Goal: Task Accomplishment & Management: Use online tool/utility

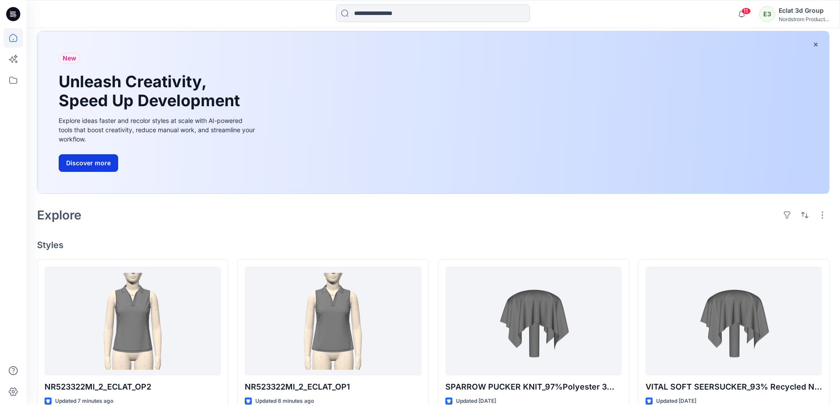
scroll to position [88, 0]
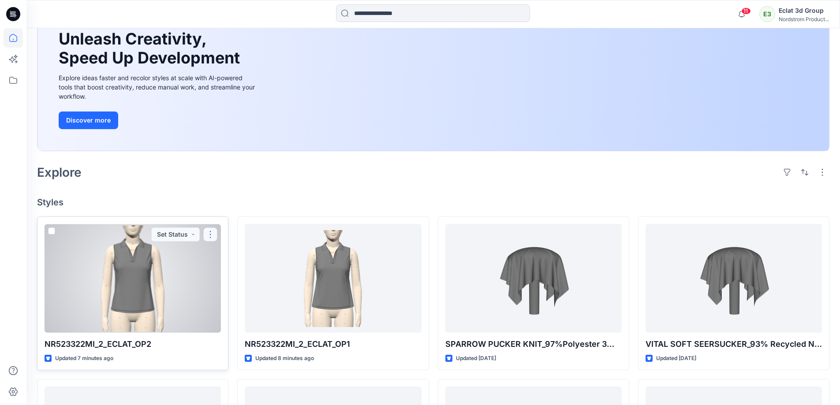
click at [213, 234] on button "button" at bounding box center [210, 234] width 14 height 14
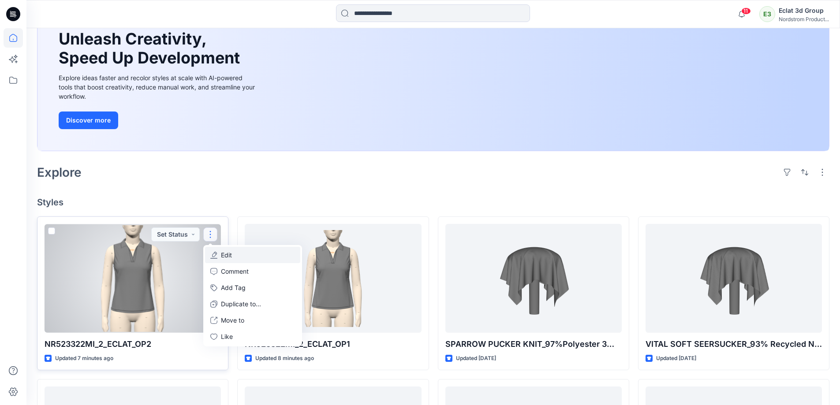
click at [234, 234] on button "Edit" at bounding box center [252, 255] width 95 height 16
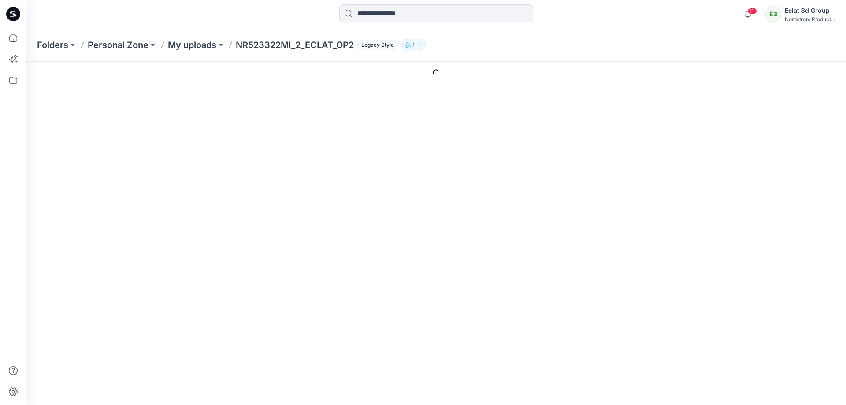
click at [11, 13] on icon at bounding box center [13, 14] width 14 height 14
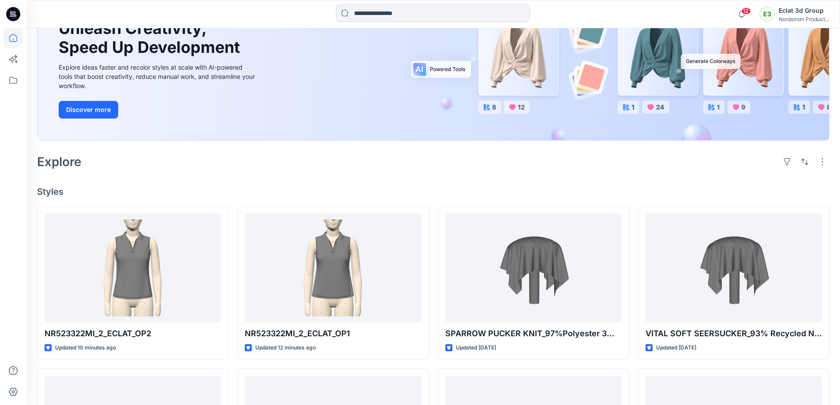
scroll to position [176, 0]
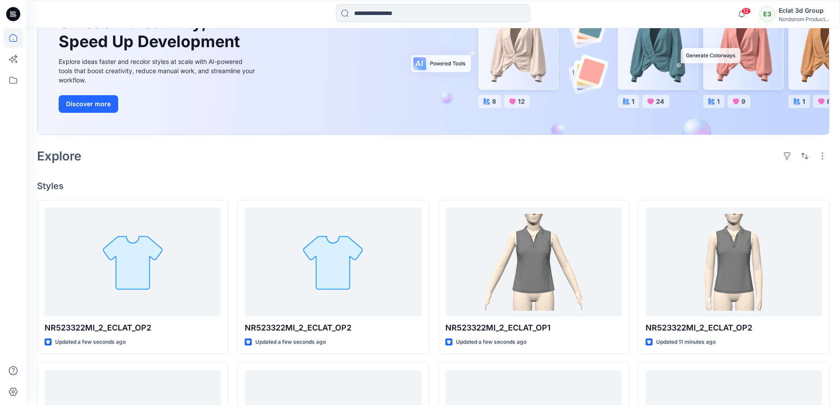
scroll to position [132, 0]
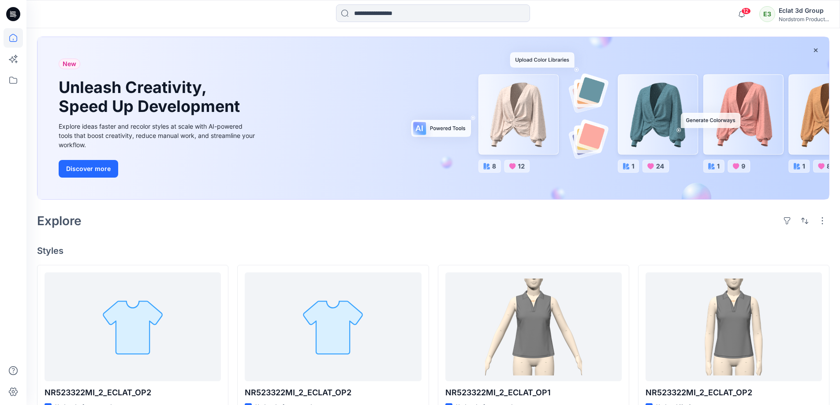
scroll to position [88, 0]
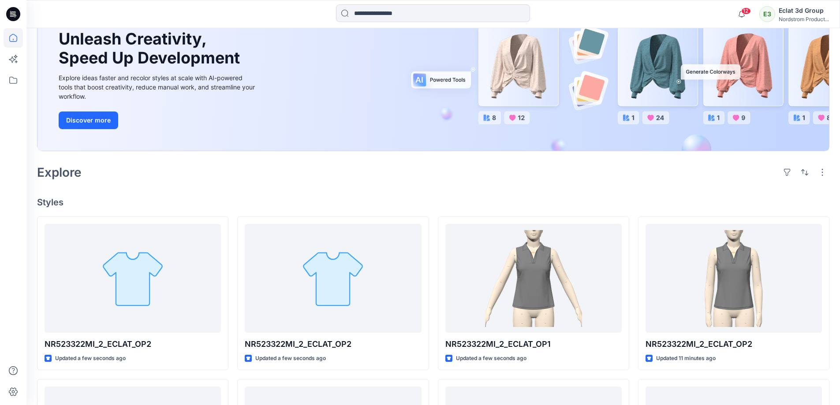
click at [622, 175] on div "Explore" at bounding box center [433, 172] width 792 height 21
click at [596, 177] on div "Explore" at bounding box center [433, 172] width 792 height 21
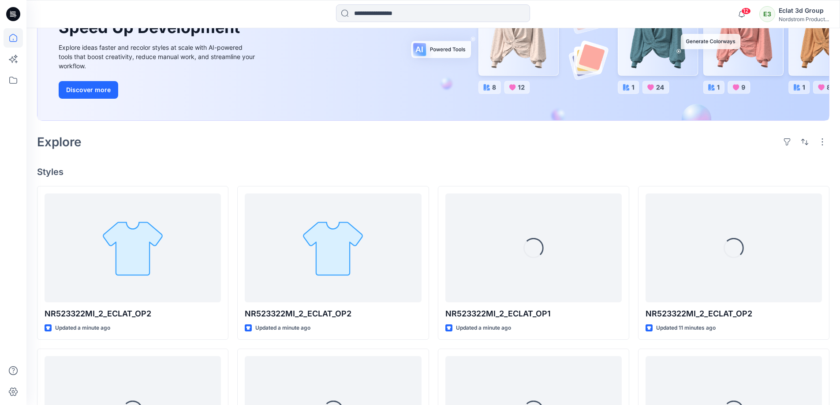
scroll to position [132, 0]
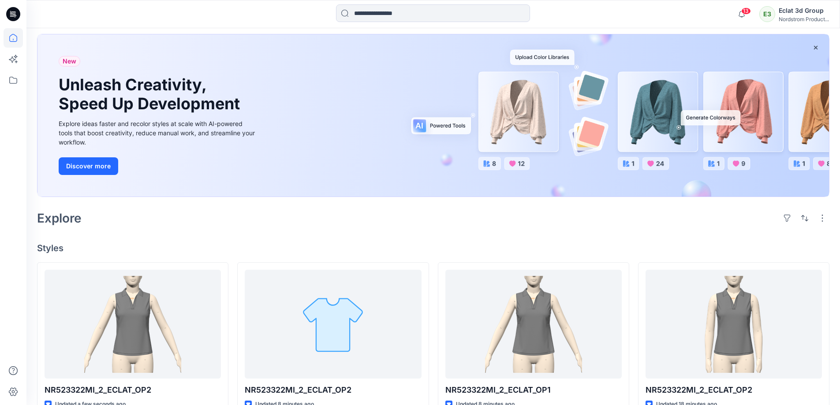
scroll to position [88, 0]
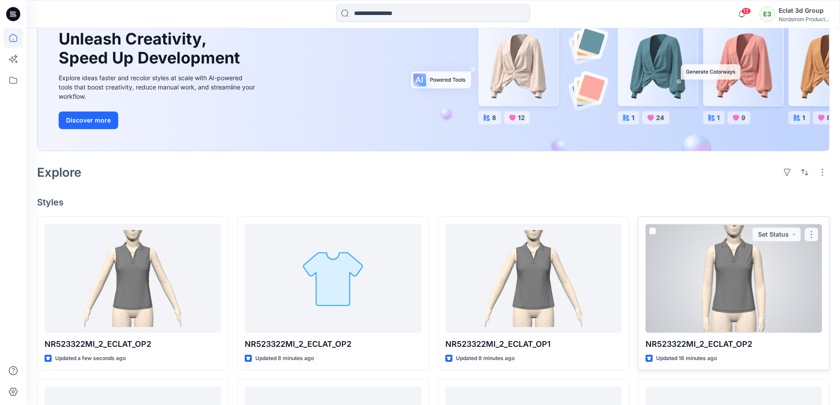
click at [813, 235] on button "button" at bounding box center [811, 234] width 14 height 14
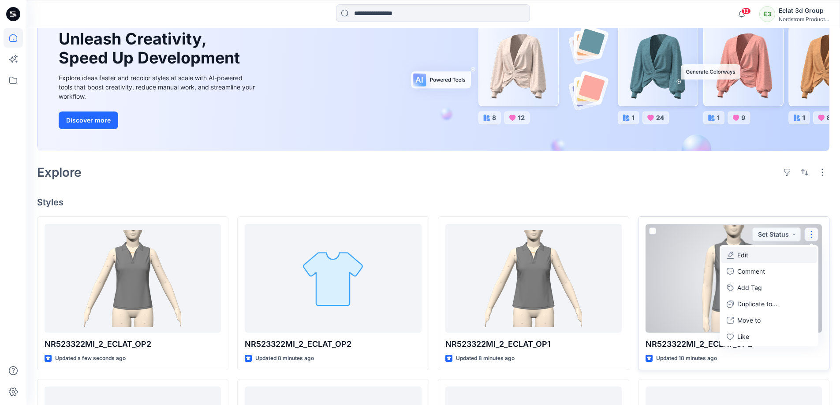
click at [782, 253] on button "Edit" at bounding box center [768, 255] width 95 height 16
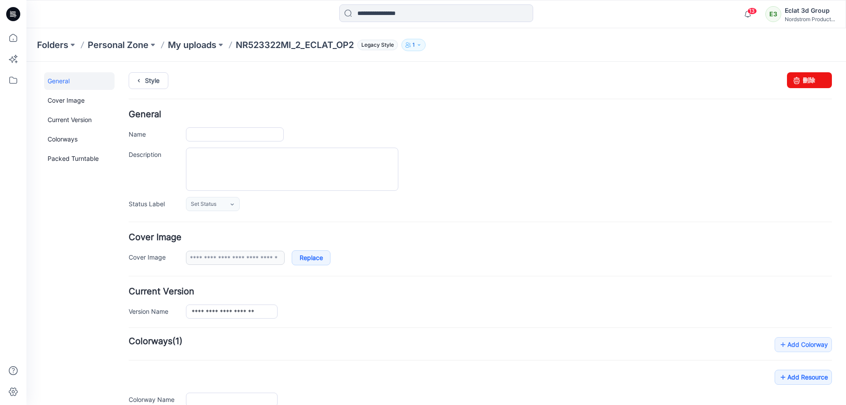
type input "**********"
drag, startPoint x: 805, startPoint y: 82, endPoint x: 491, endPoint y: 101, distance: 314.4
click at [805, 82] on link "刪除" at bounding box center [809, 80] width 45 height 16
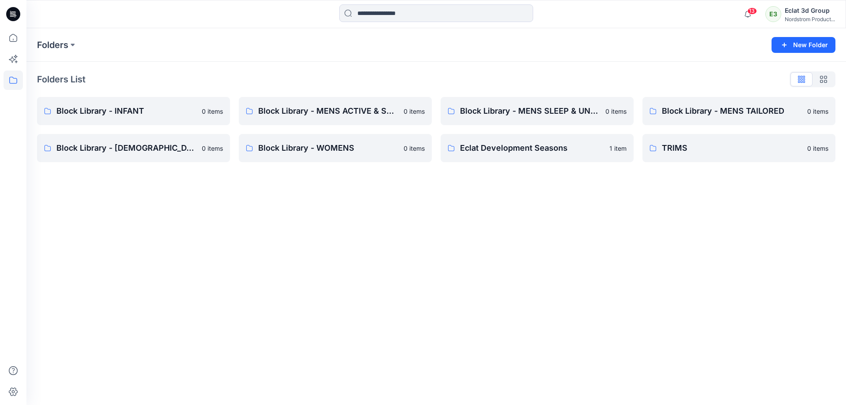
click at [18, 15] on icon at bounding box center [13, 14] width 14 height 14
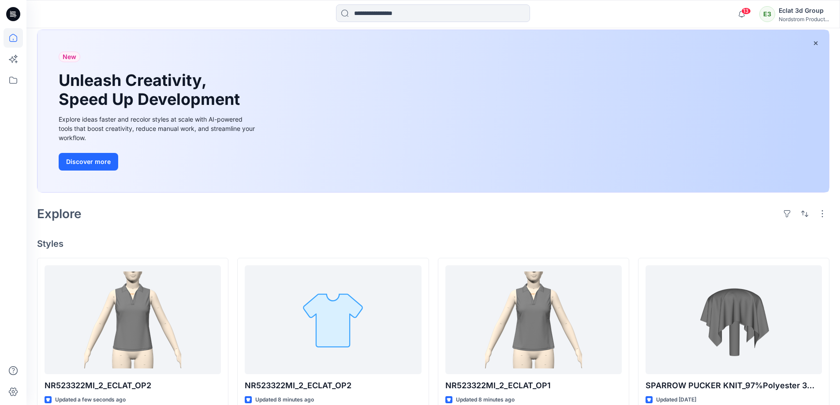
scroll to position [132, 0]
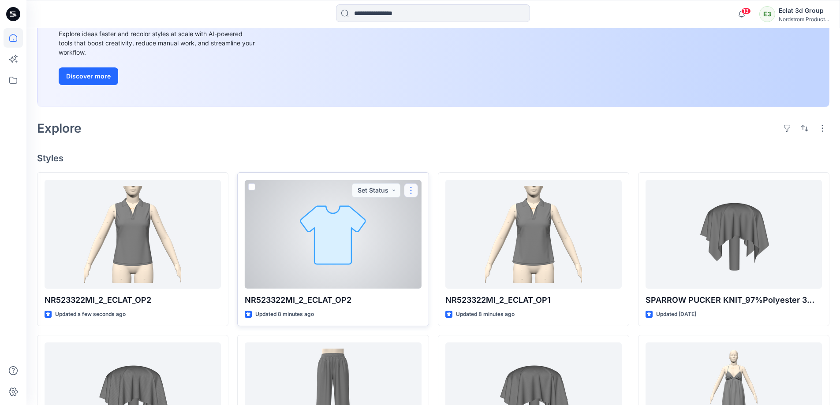
click at [413, 195] on button "button" at bounding box center [411, 190] width 14 height 14
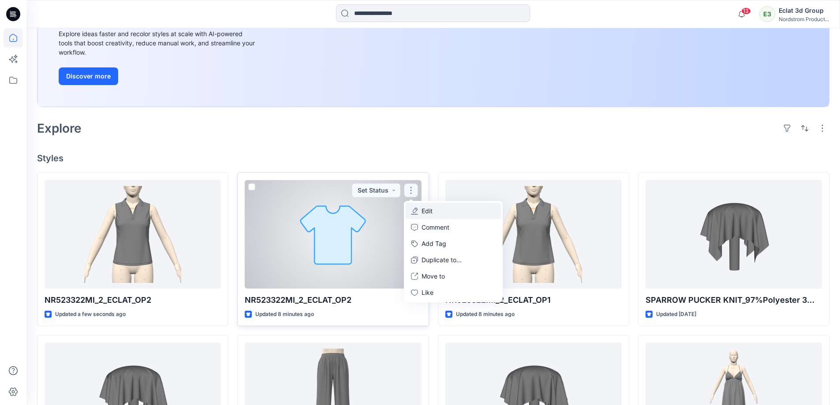
click at [450, 208] on button "Edit" at bounding box center [453, 211] width 95 height 16
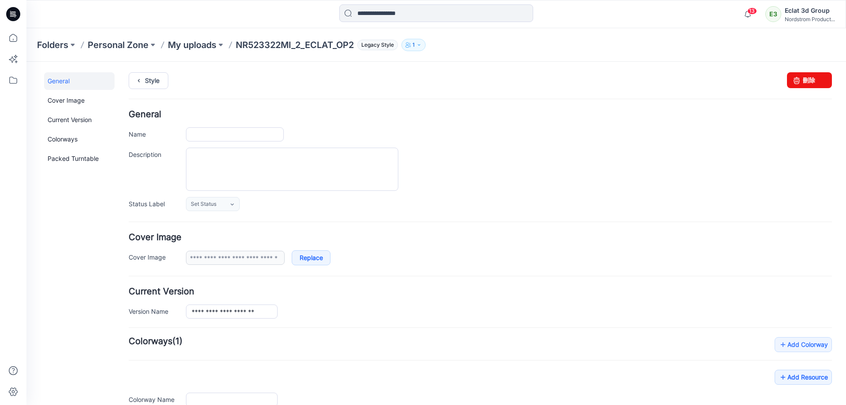
type input "**********"
click at [811, 77] on link "刪除" at bounding box center [809, 80] width 45 height 16
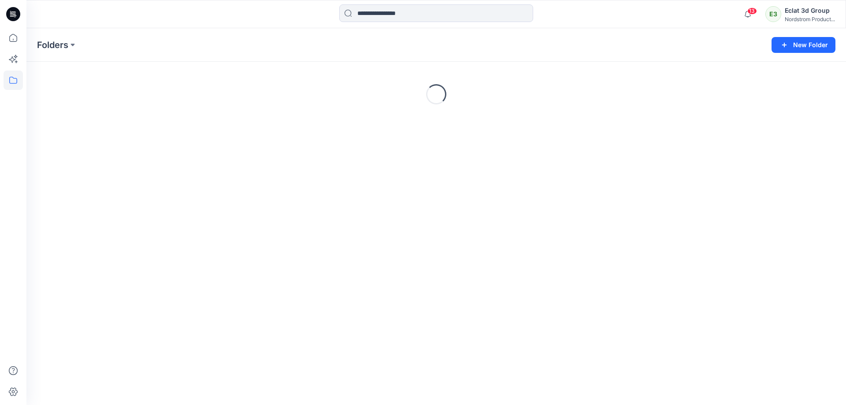
click at [11, 14] on icon at bounding box center [13, 14] width 14 height 14
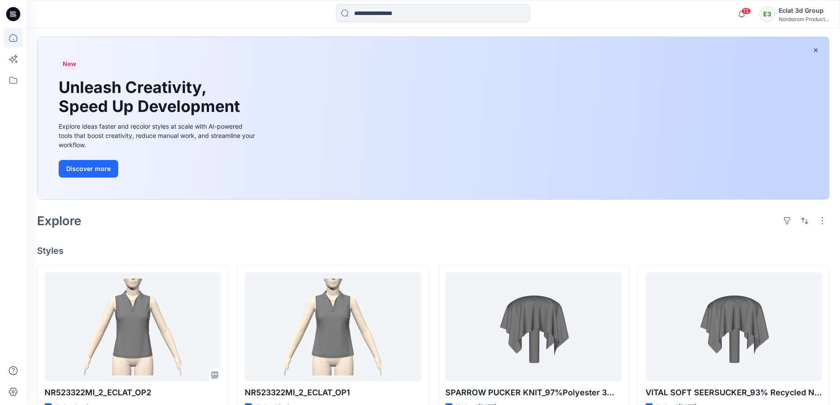
scroll to position [132, 0]
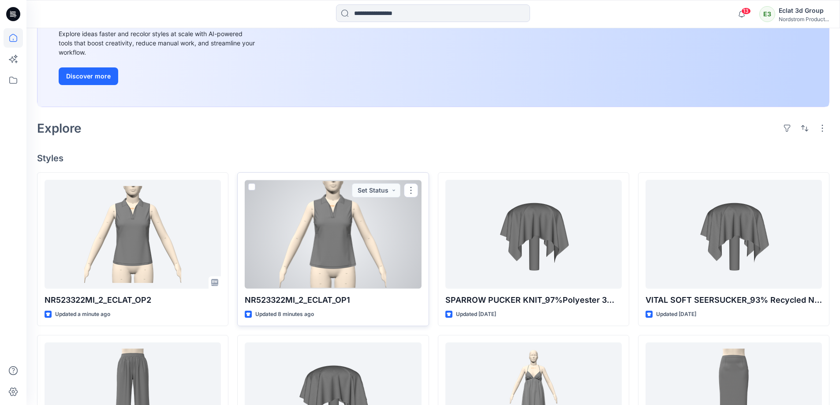
click at [349, 234] on div at bounding box center [333, 234] width 176 height 109
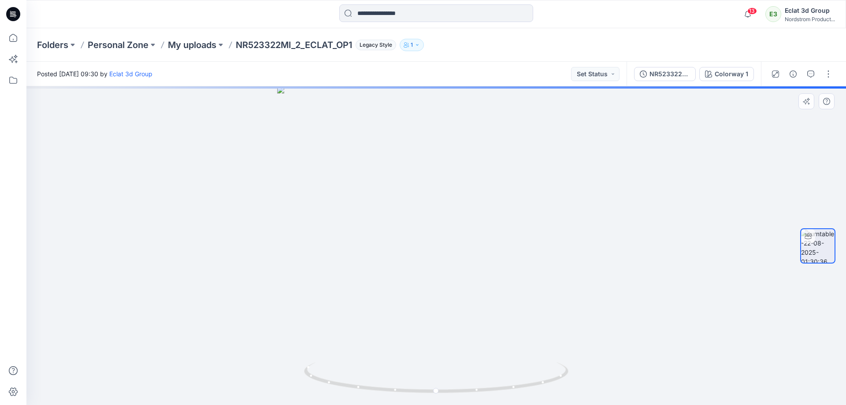
click at [513, 228] on div at bounding box center [436, 245] width 820 height 319
drag, startPoint x: 559, startPoint y: 274, endPoint x: 489, endPoint y: 277, distance: 69.7
click at [489, 277] on div at bounding box center [436, 245] width 820 height 319
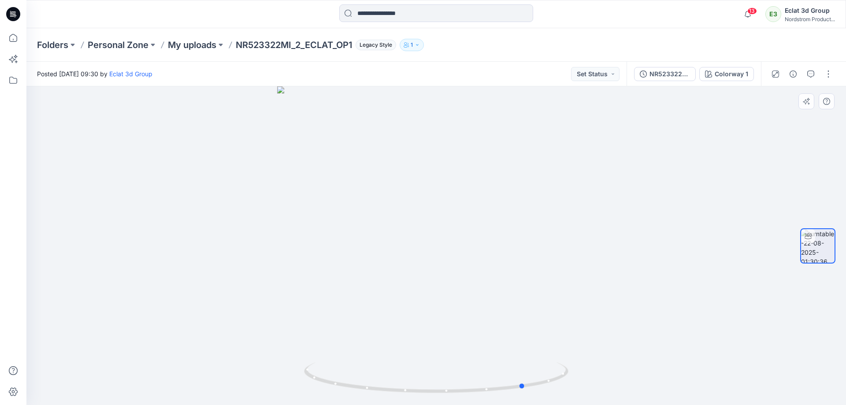
drag, startPoint x: 516, startPoint y: 263, endPoint x: 409, endPoint y: 267, distance: 106.8
click at [409, 267] on div at bounding box center [436, 245] width 820 height 319
click at [14, 10] on icon at bounding box center [13, 14] width 14 height 14
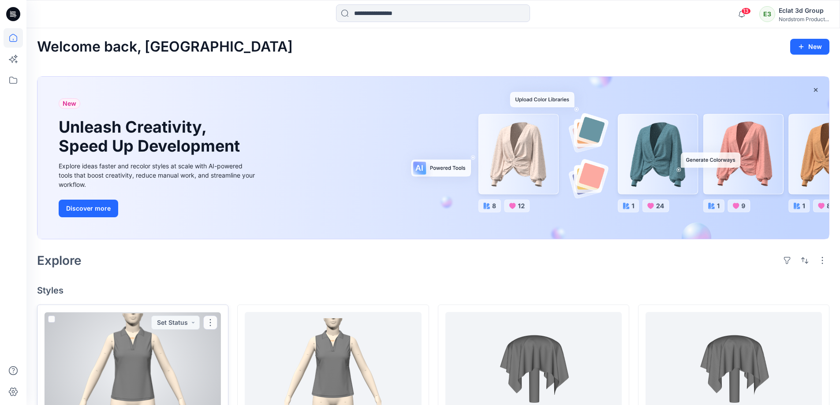
click at [197, 339] on div at bounding box center [133, 366] width 176 height 109
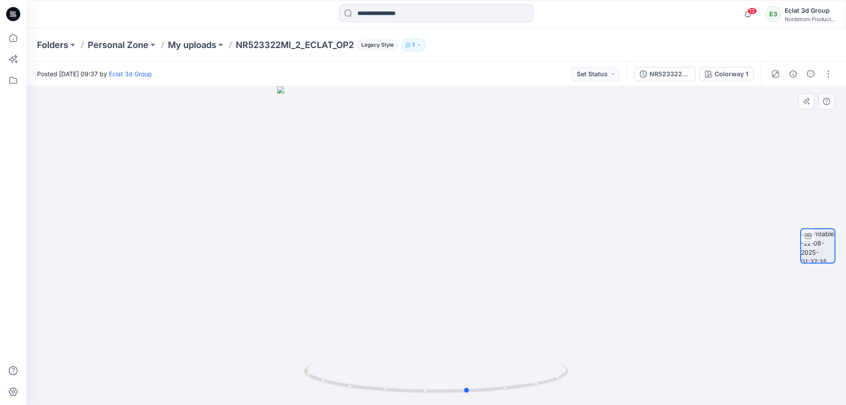
drag, startPoint x: 512, startPoint y: 244, endPoint x: 279, endPoint y: 248, distance: 232.8
click at [279, 248] on div at bounding box center [436, 245] width 820 height 319
drag, startPoint x: 501, startPoint y: 229, endPoint x: 476, endPoint y: 238, distance: 26.2
click at [476, 238] on div at bounding box center [436, 245] width 820 height 319
drag, startPoint x: 497, startPoint y: 201, endPoint x: 151, endPoint y: 167, distance: 347.7
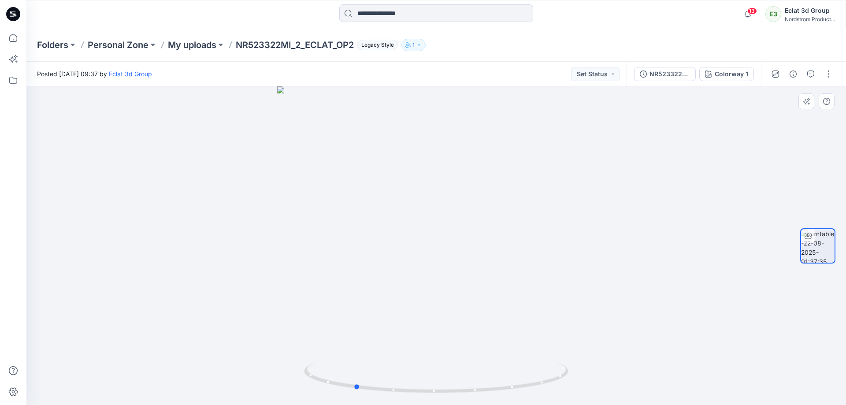
click at [151, 167] on div at bounding box center [436, 245] width 820 height 319
drag, startPoint x: 445, startPoint y: 216, endPoint x: 348, endPoint y: 199, distance: 98.8
click at [348, 199] on div at bounding box center [436, 245] width 820 height 319
drag, startPoint x: 486, startPoint y: 208, endPoint x: 465, endPoint y: 216, distance: 22.4
click at [465, 216] on div at bounding box center [436, 245] width 820 height 319
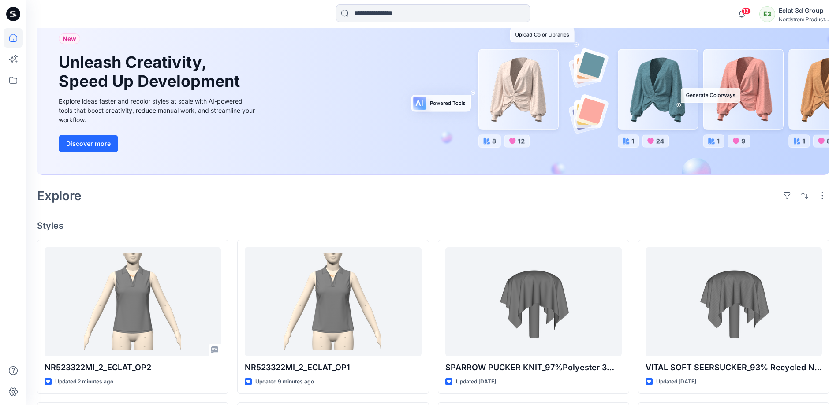
scroll to position [176, 0]
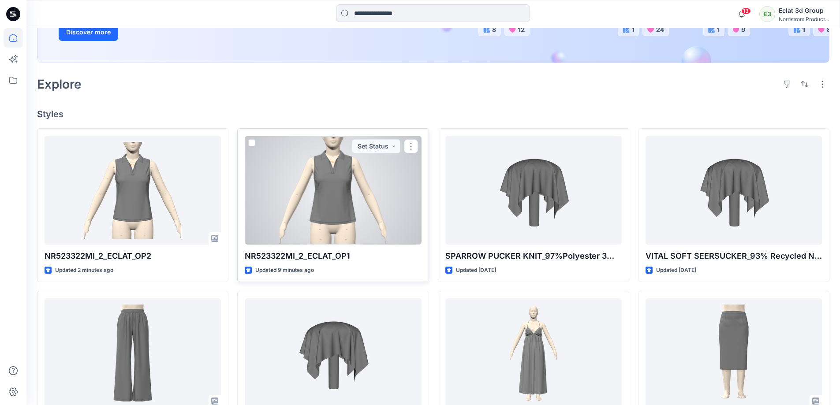
click at [327, 160] on div at bounding box center [333, 190] width 176 height 109
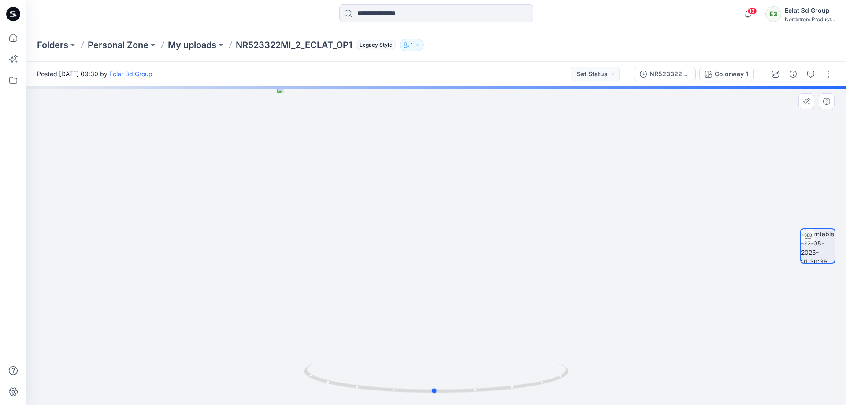
drag, startPoint x: 456, startPoint y: 168, endPoint x: 454, endPoint y: 184, distance: 15.5
click at [454, 184] on div at bounding box center [436, 245] width 820 height 319
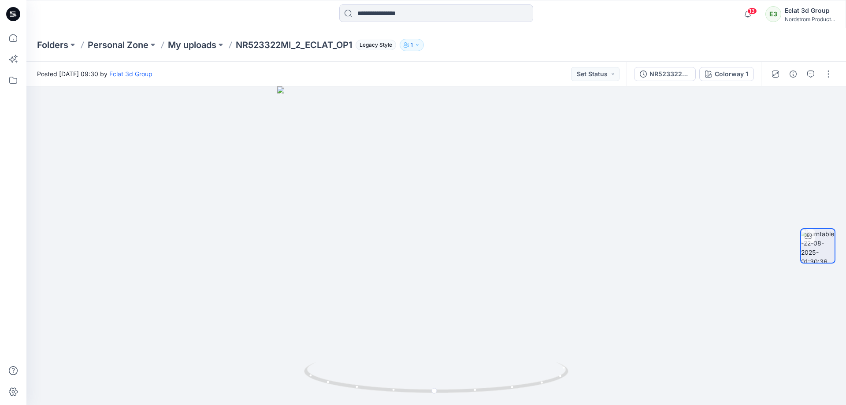
click at [11, 10] on icon at bounding box center [13, 14] width 14 height 14
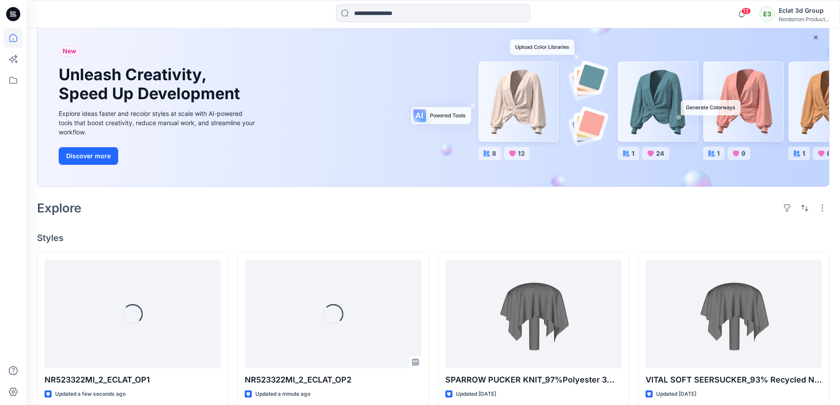
scroll to position [132, 0]
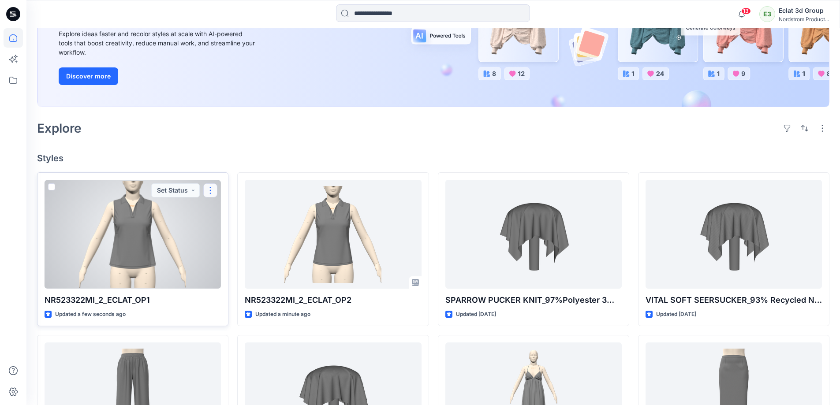
click at [210, 192] on button "button" at bounding box center [210, 190] width 14 height 14
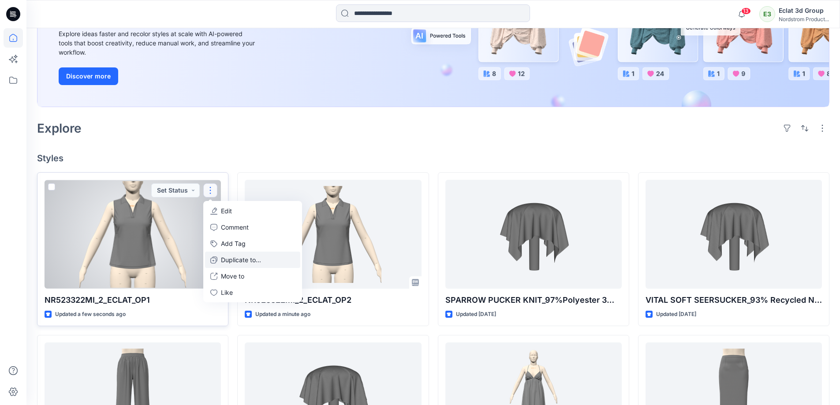
click at [243, 260] on p "Duplicate to..." at bounding box center [241, 259] width 40 height 9
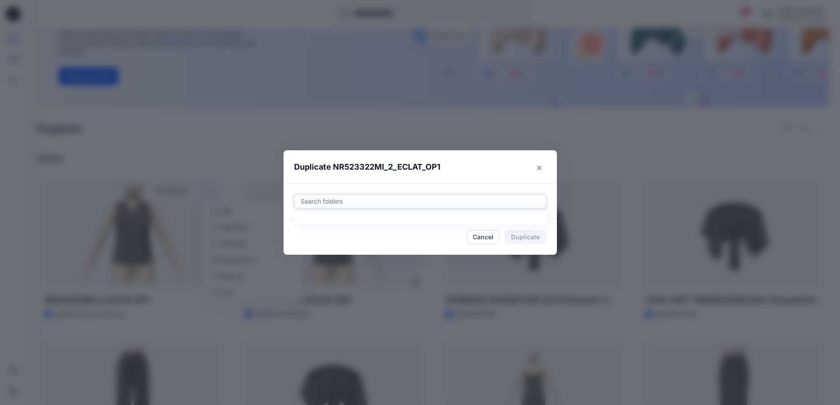
click at [331, 202] on div at bounding box center [420, 201] width 241 height 11
type input "**"
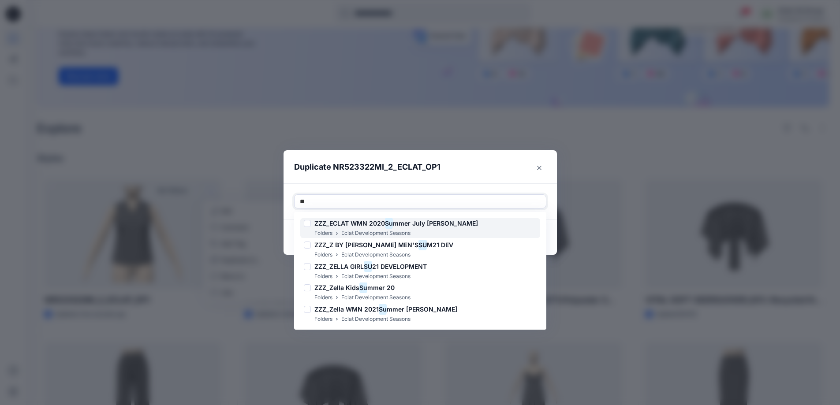
type input "*"
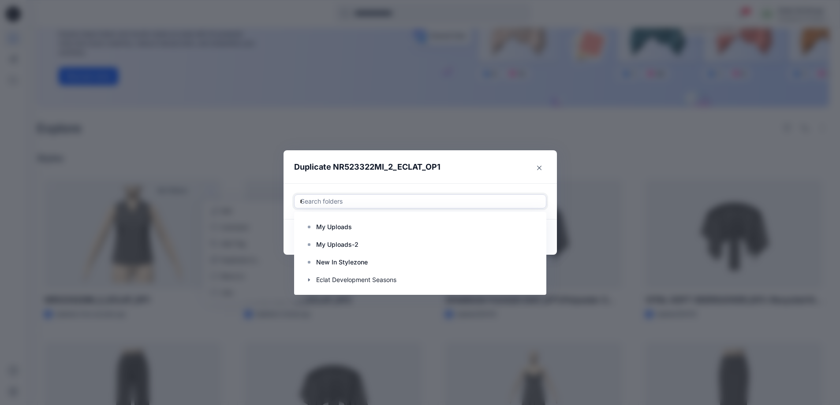
type input "**"
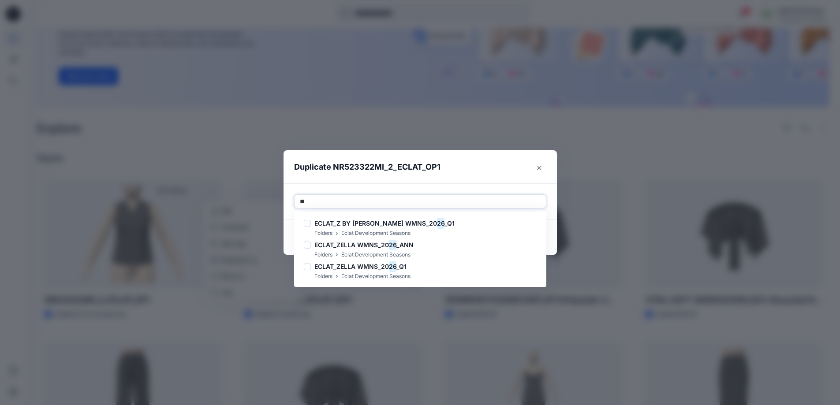
type input "**"
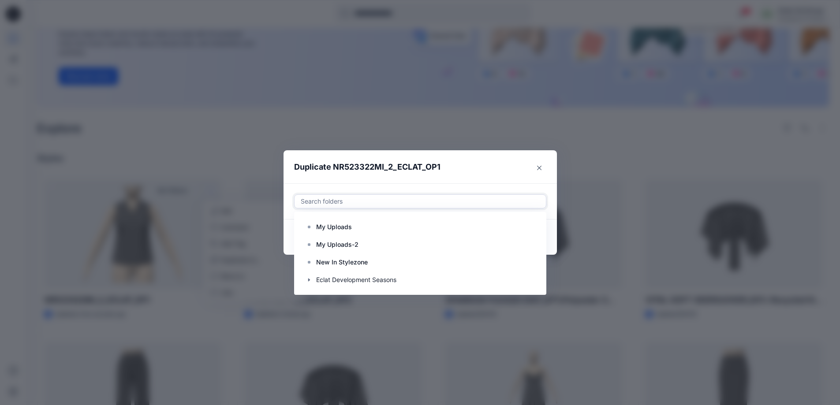
click at [361, 201] on div at bounding box center [420, 201] width 241 height 11
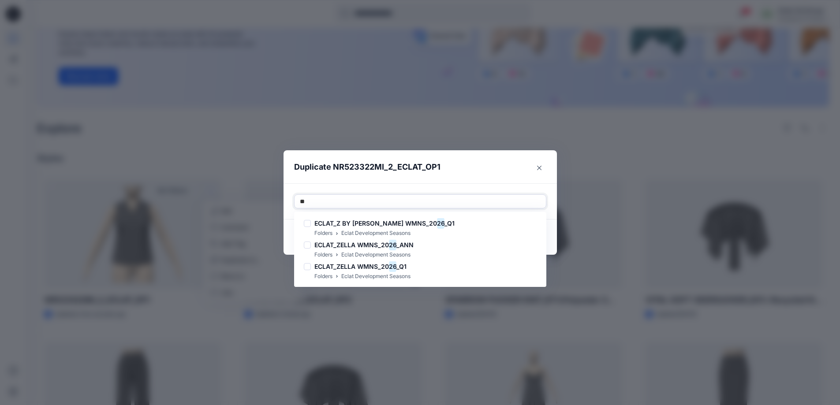
type input "**"
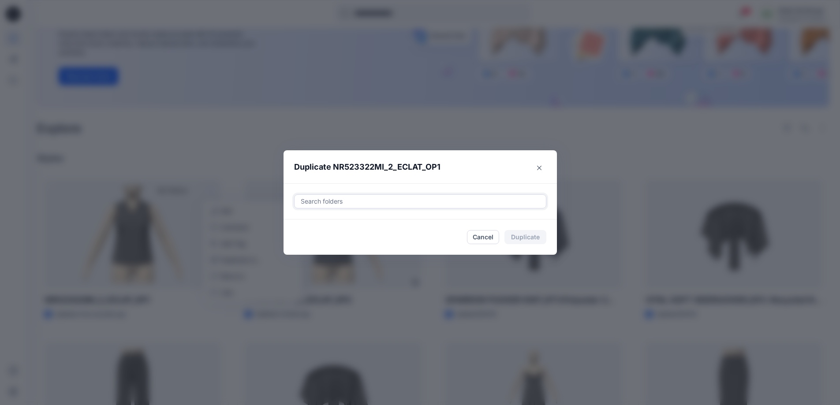
click at [395, 198] on div at bounding box center [420, 201] width 241 height 11
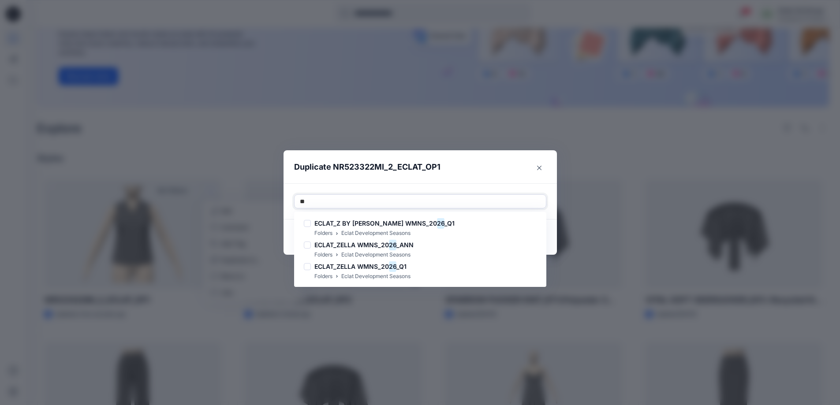
type input "**"
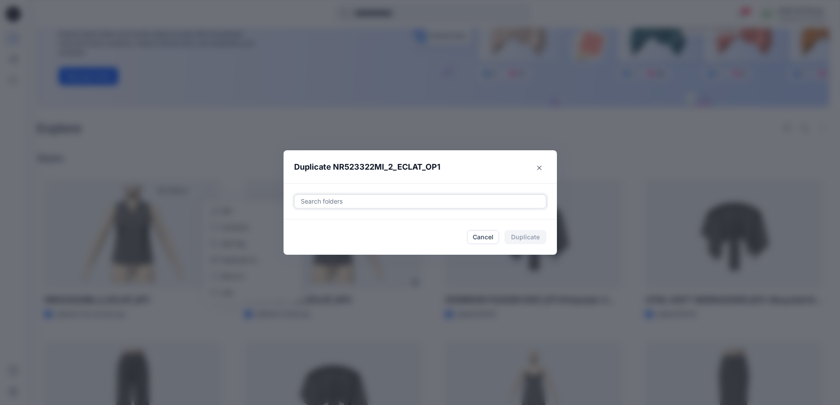
click at [437, 197] on div at bounding box center [420, 201] width 241 height 11
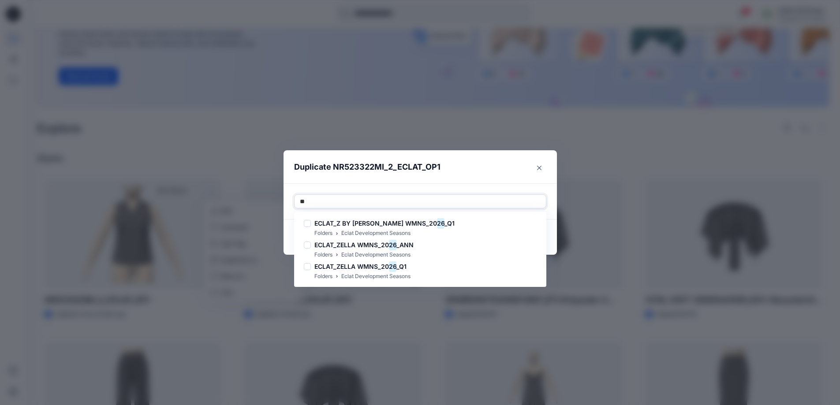
type input "**"
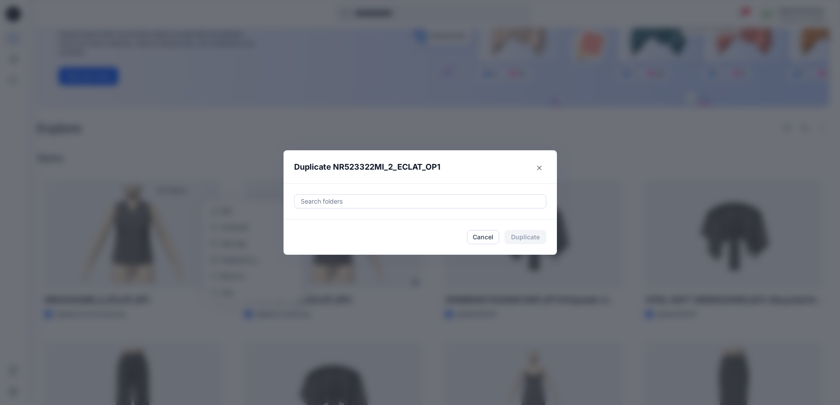
click at [523, 164] on header "Duplicate NR523322MI_2_ECLAT_OP1" at bounding box center [411, 166] width 256 height 33
click at [544, 167] on button "Close" at bounding box center [539, 168] width 14 height 14
